Goal: Task Accomplishment & Management: Manage account settings

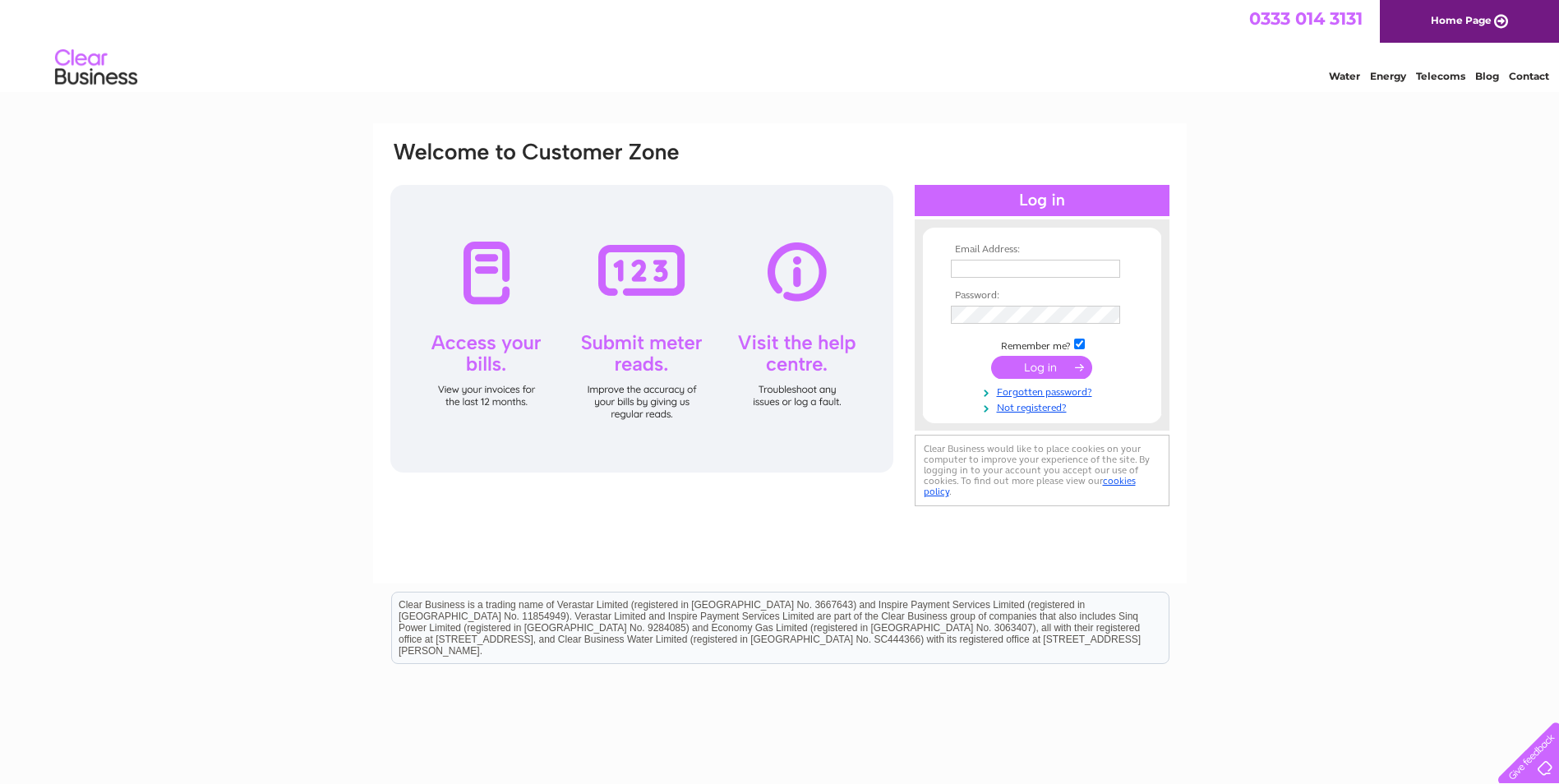
type input "[EMAIL_ADDRESS][DOMAIN_NAME]"
click at [1051, 368] on input "submit" at bounding box center [1042, 367] width 101 height 23
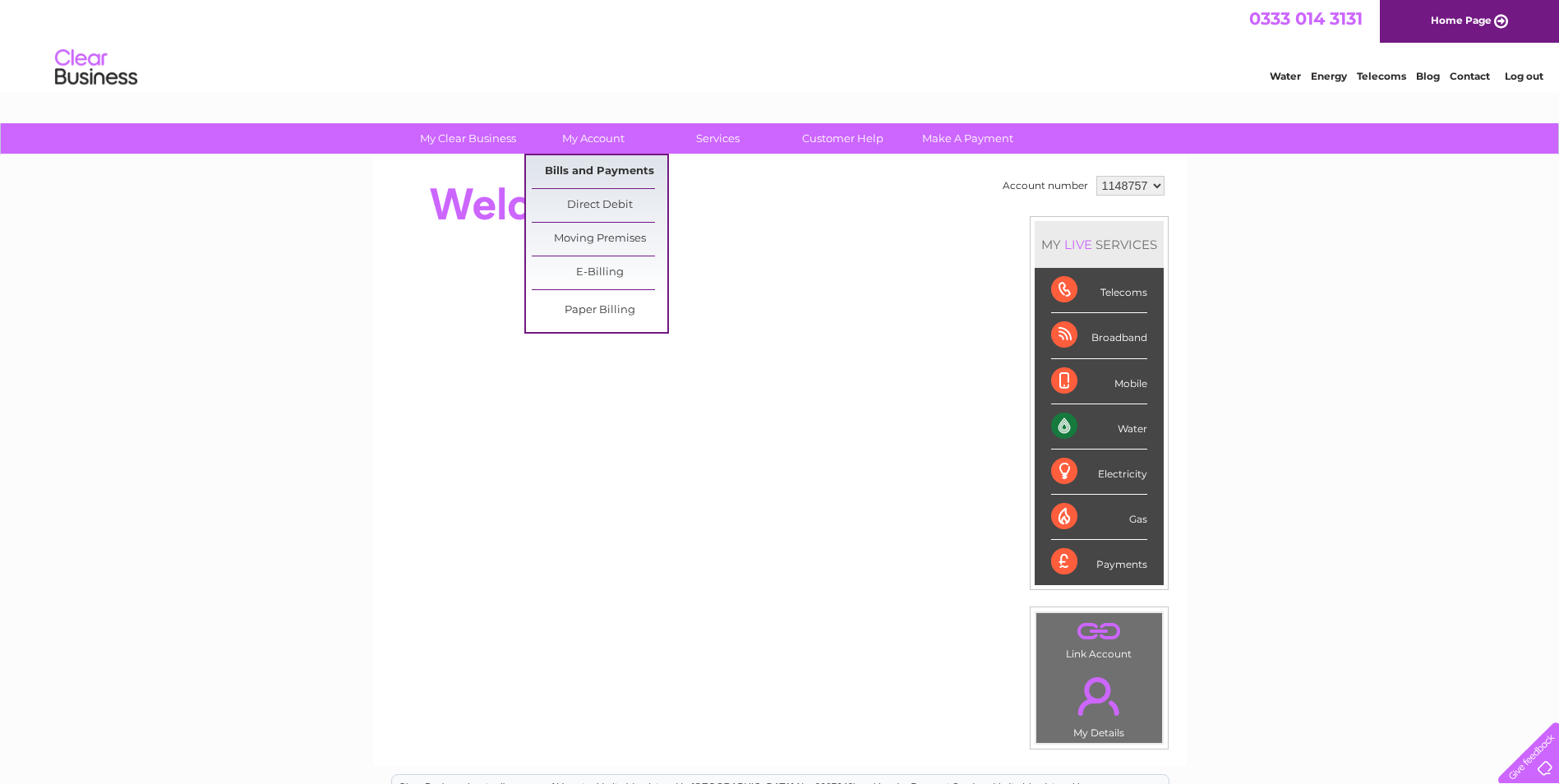
click at [611, 167] on link "Bills and Payments" at bounding box center [599, 172] width 135 height 33
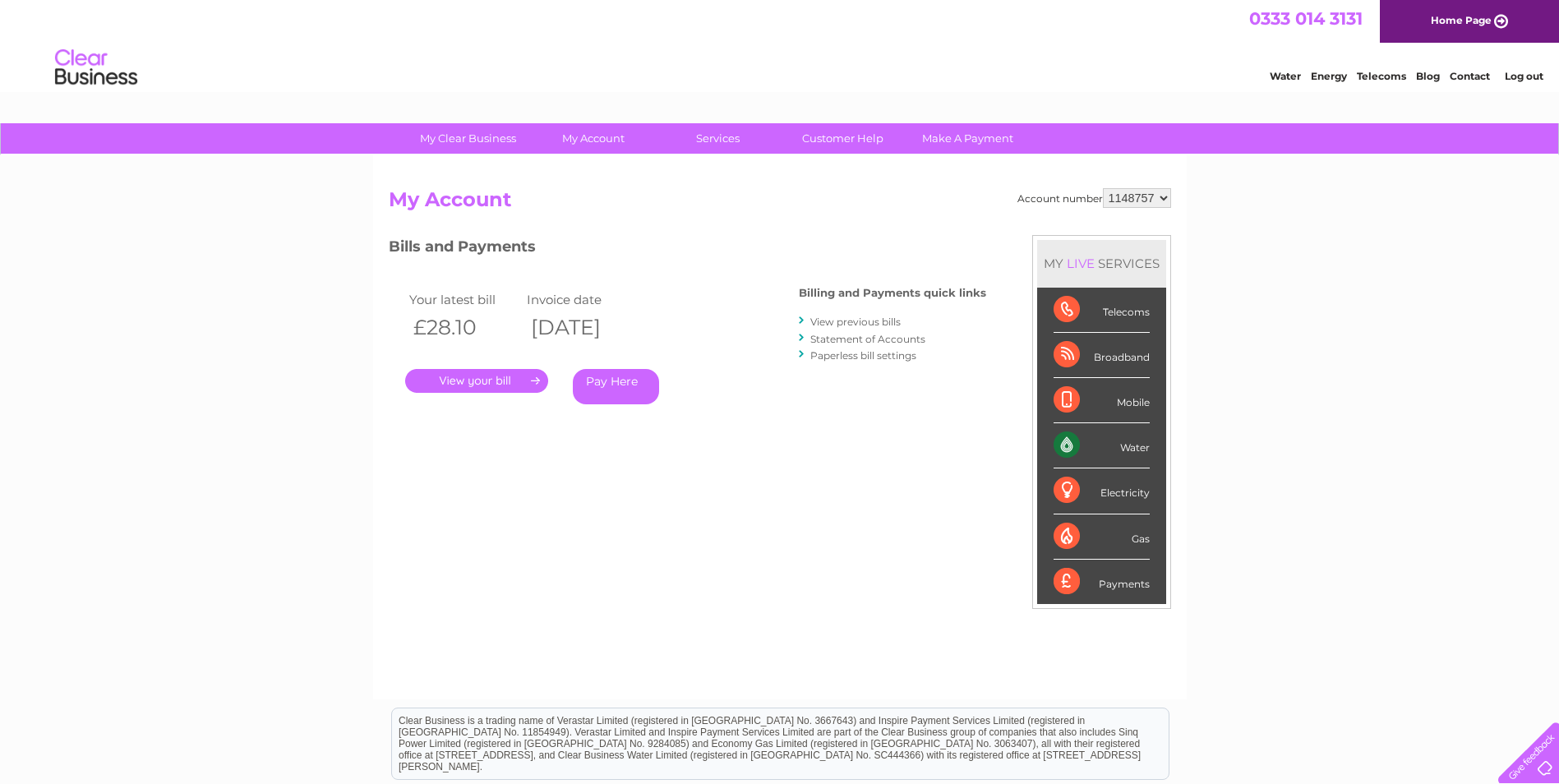
click at [474, 381] on link "." at bounding box center [477, 380] width 143 height 24
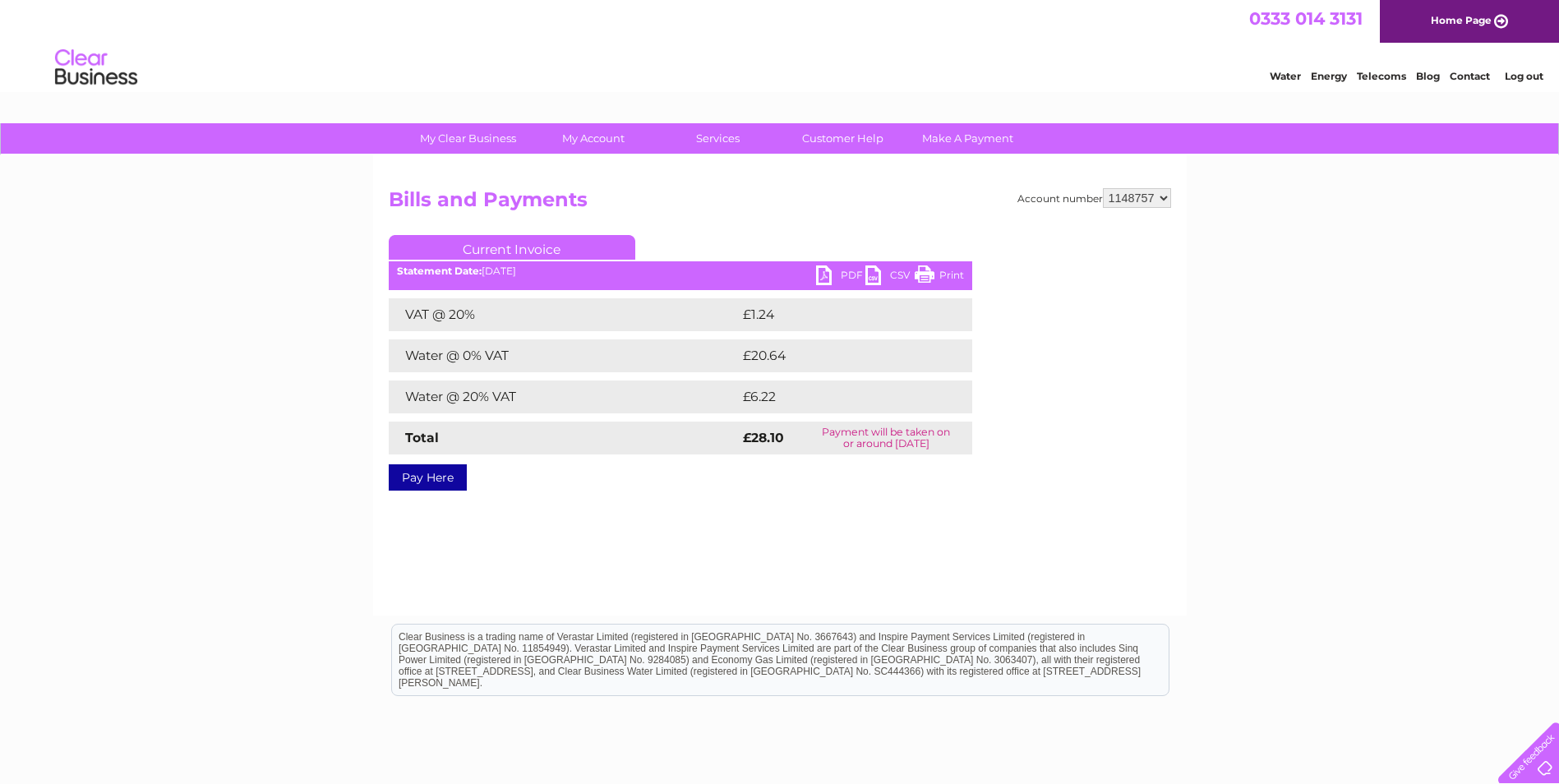
click at [841, 268] on link "PDF" at bounding box center [841, 277] width 49 height 24
click at [843, 279] on link "PDF" at bounding box center [841, 277] width 49 height 24
